Goal: Task Accomplishment & Management: Manage account settings

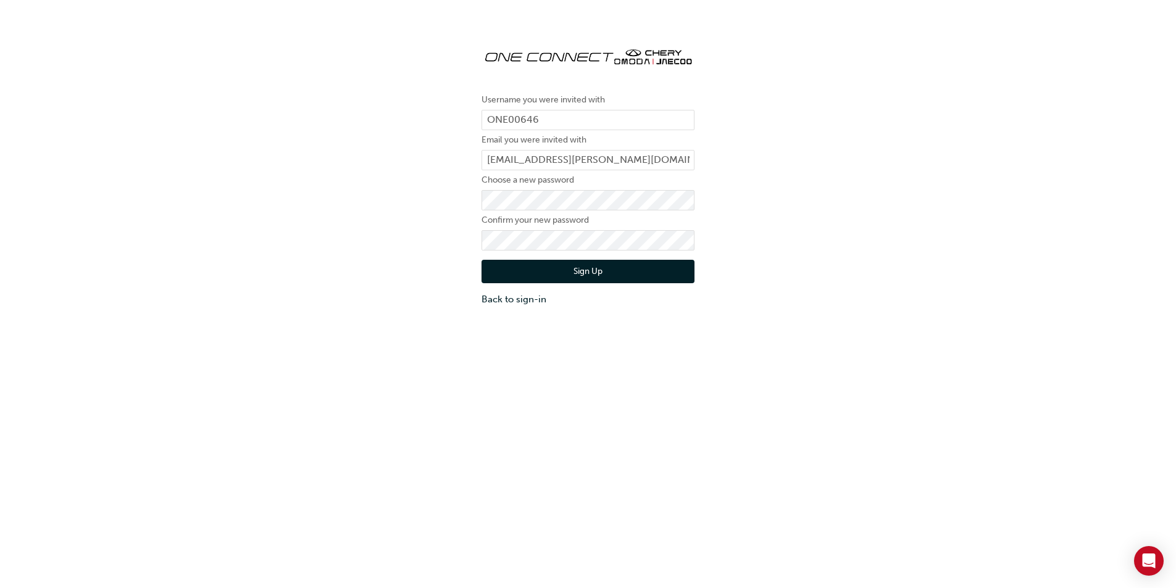
click at [568, 265] on button "Sign Up" at bounding box center [587, 271] width 213 height 23
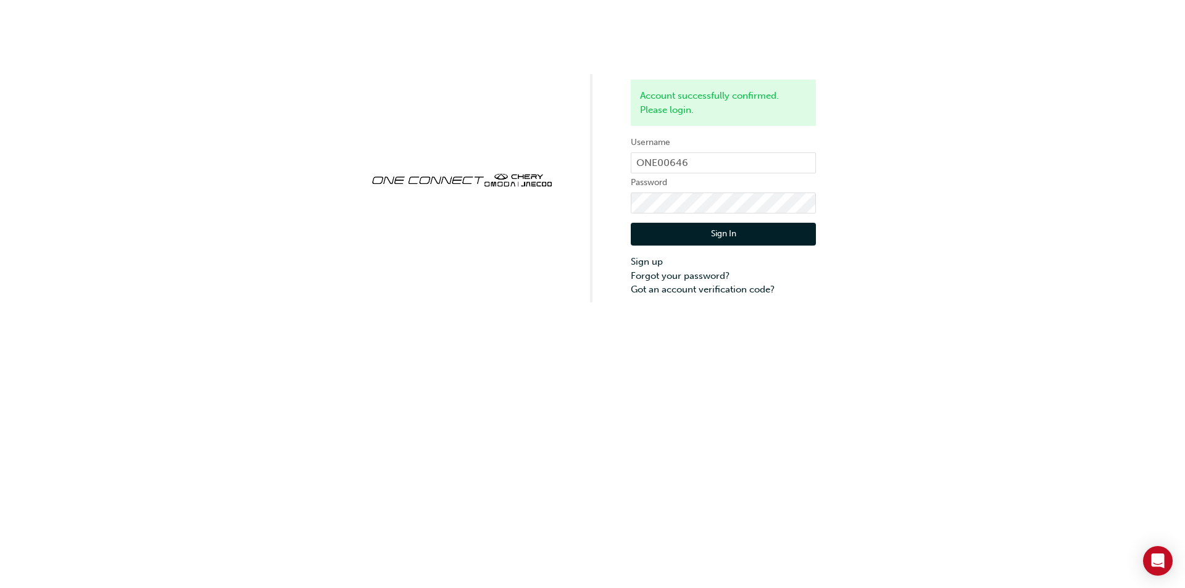
click at [715, 238] on button "Sign In" at bounding box center [723, 234] width 185 height 23
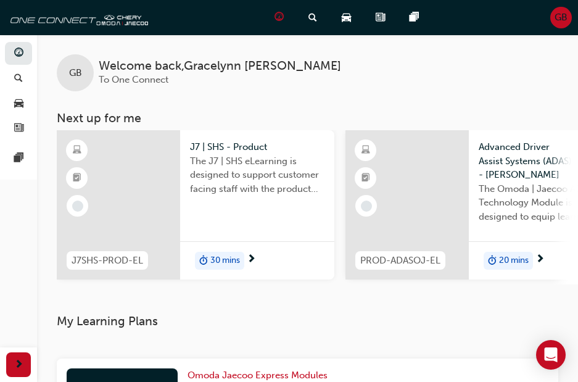
click at [412, 59] on div "GB Welcome back , [PERSON_NAME] To One Connect" at bounding box center [307, 63] width 541 height 57
